Goal: Communication & Community: Ask a question

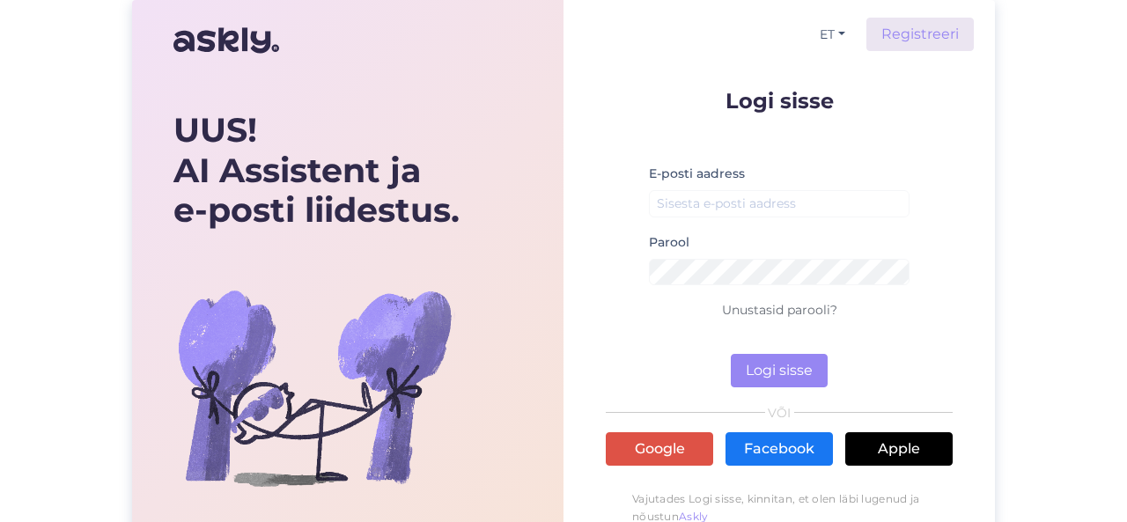
click at [728, 217] on div "E-posti aadress" at bounding box center [779, 197] width 261 height 69
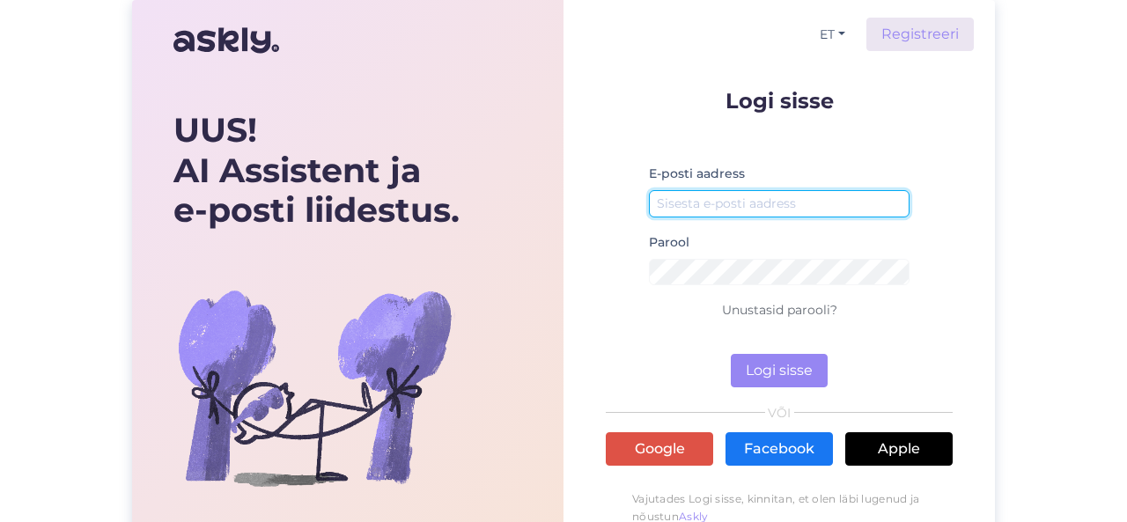
click at [758, 193] on input "email" at bounding box center [779, 203] width 261 height 27
type input "[EMAIL_ADDRESS][DOMAIN_NAME]"
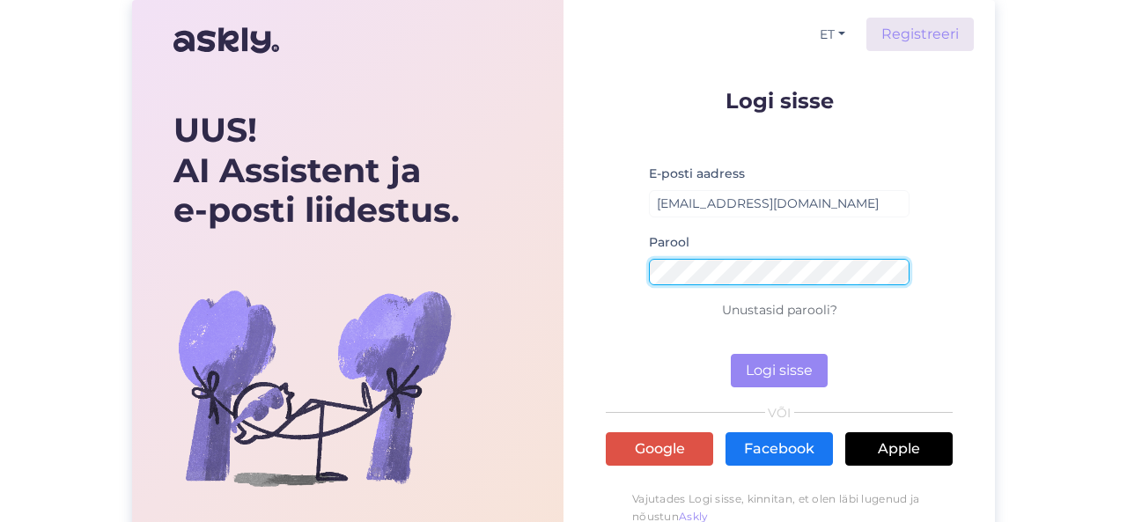
click at [731, 354] on button "Logi sisse" at bounding box center [779, 370] width 97 height 33
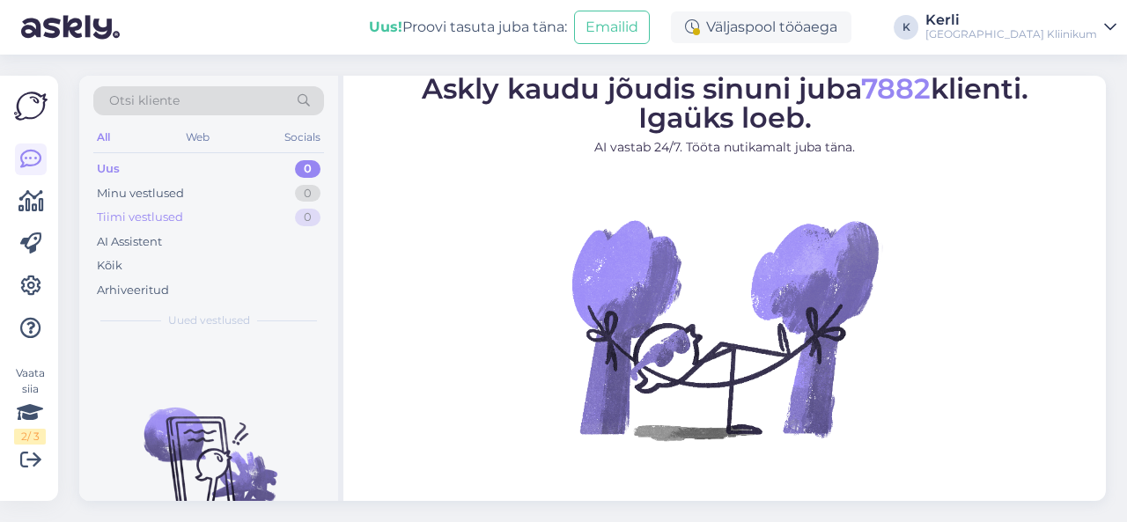
click at [191, 225] on div "Tiimi vestlused 0" at bounding box center [208, 217] width 231 height 25
click at [165, 230] on div "AI Assistent" at bounding box center [208, 242] width 231 height 25
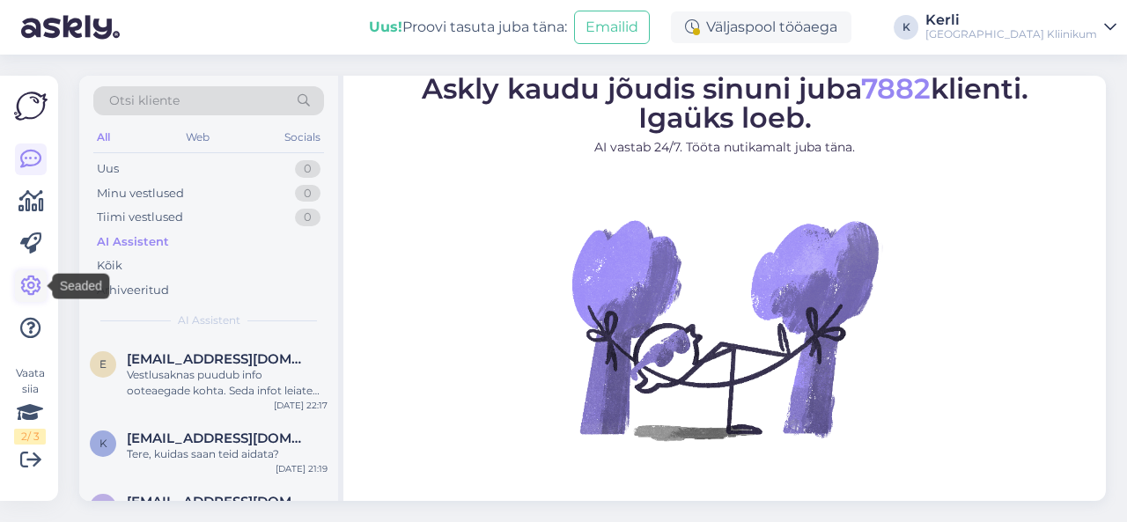
click at [26, 285] on icon at bounding box center [30, 286] width 21 height 21
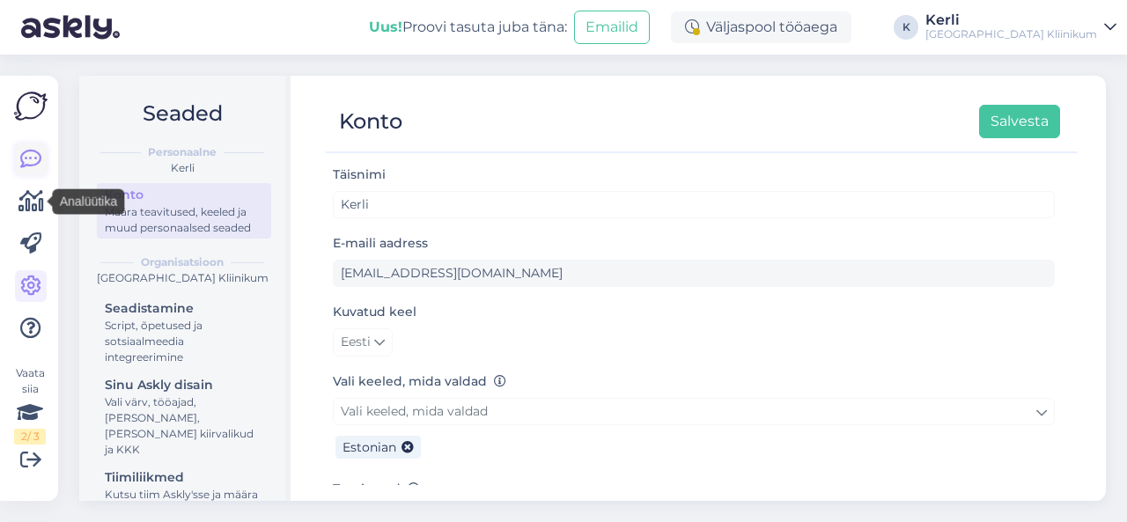
click at [37, 149] on icon at bounding box center [30, 159] width 21 height 21
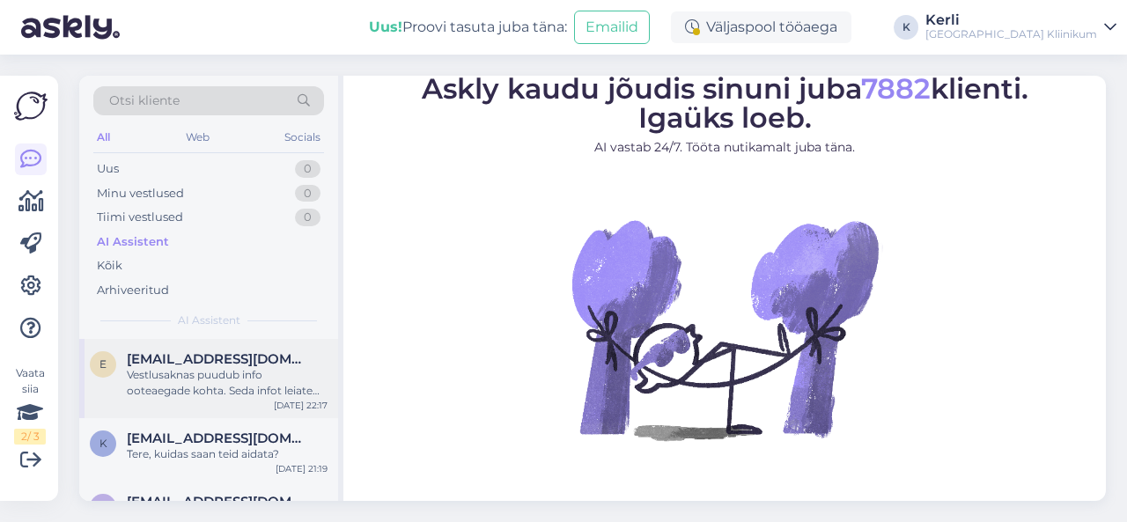
click at [203, 369] on div "Vestlusaknas puudub info ooteaegade kohta. Seda infot leiate Terviseportaalist …" at bounding box center [227, 383] width 201 height 32
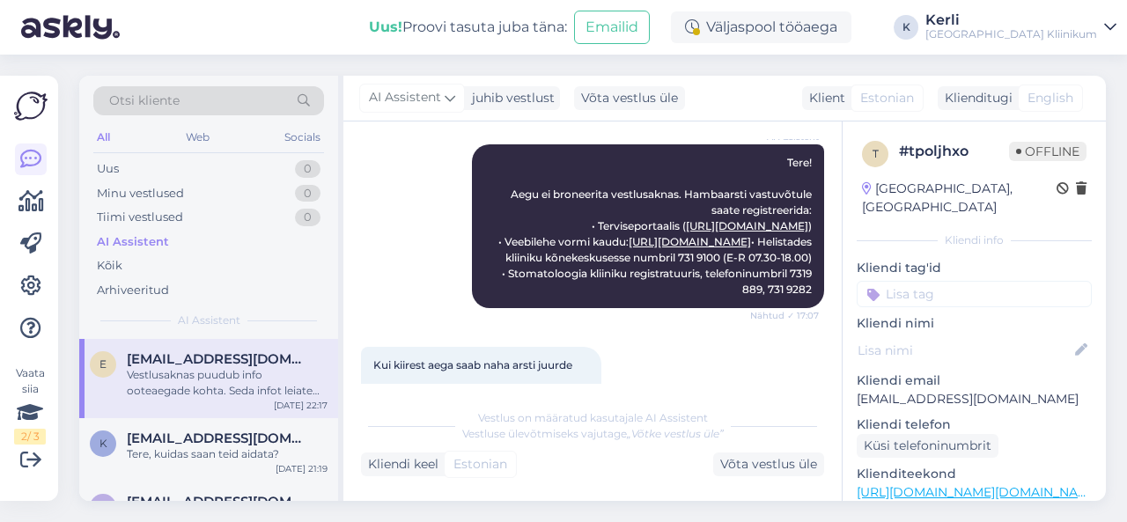
scroll to position [5097, 0]
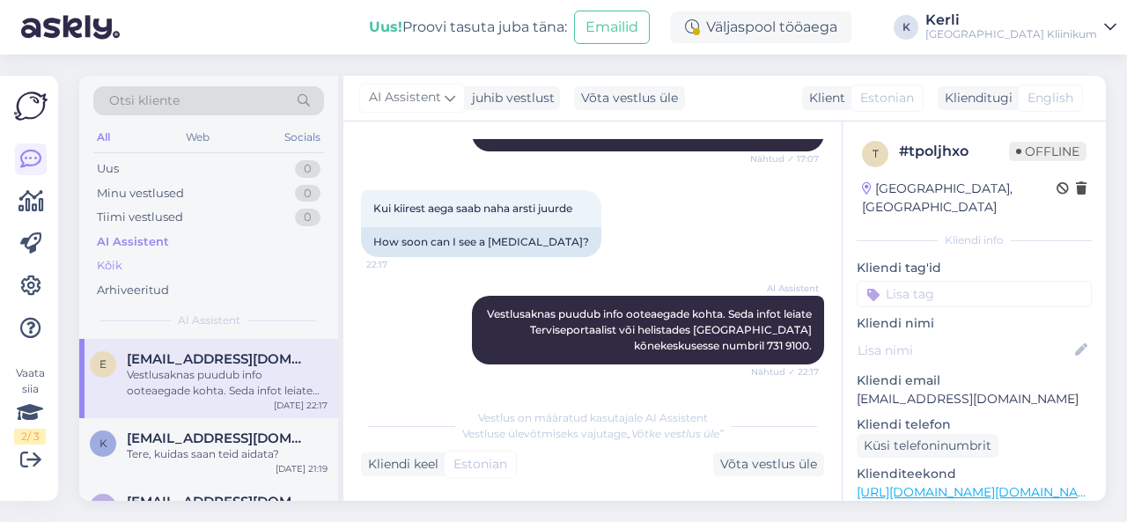
click at [134, 269] on div "Kõik" at bounding box center [208, 266] width 231 height 25
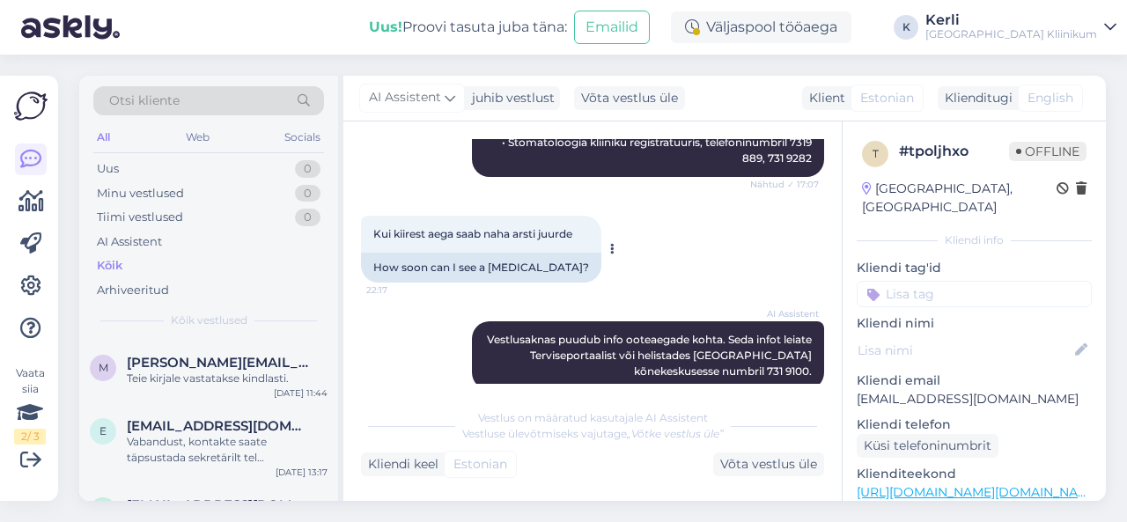
scroll to position [5009, 0]
click at [628, 284] on div "Kui kiirest aega saab naha arsti juurde 22:17 How soon can I see a dermatologis…" at bounding box center [592, 250] width 463 height 106
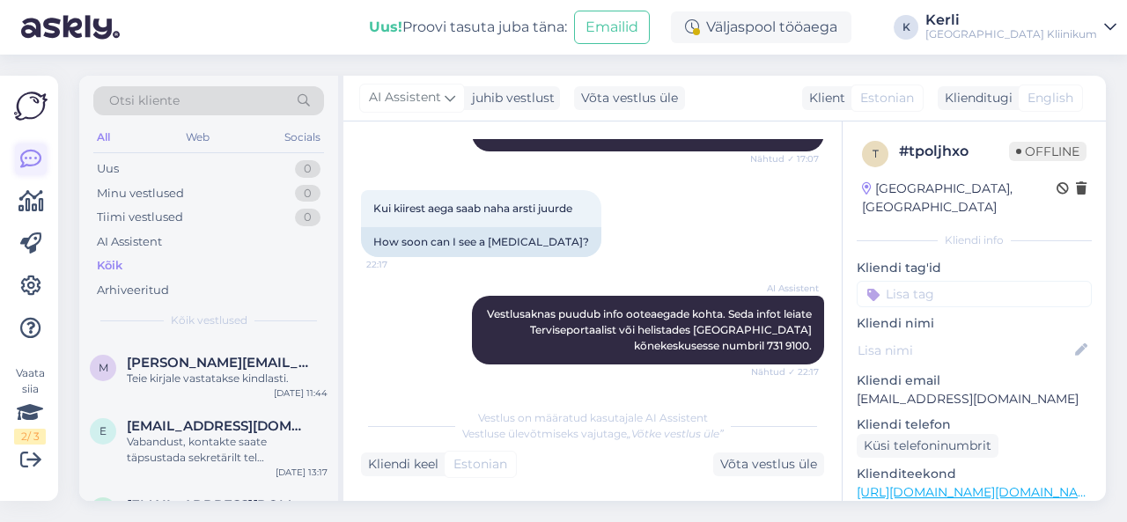
click at [41, 149] on icon at bounding box center [30, 159] width 21 height 21
